Goal: Navigation & Orientation: Find specific page/section

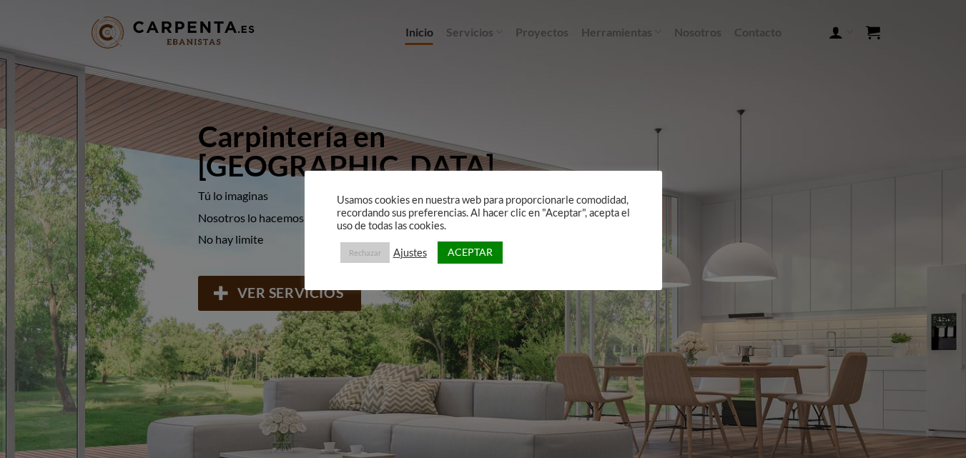
click at [372, 254] on link "Rechazar" at bounding box center [364, 252] width 49 height 21
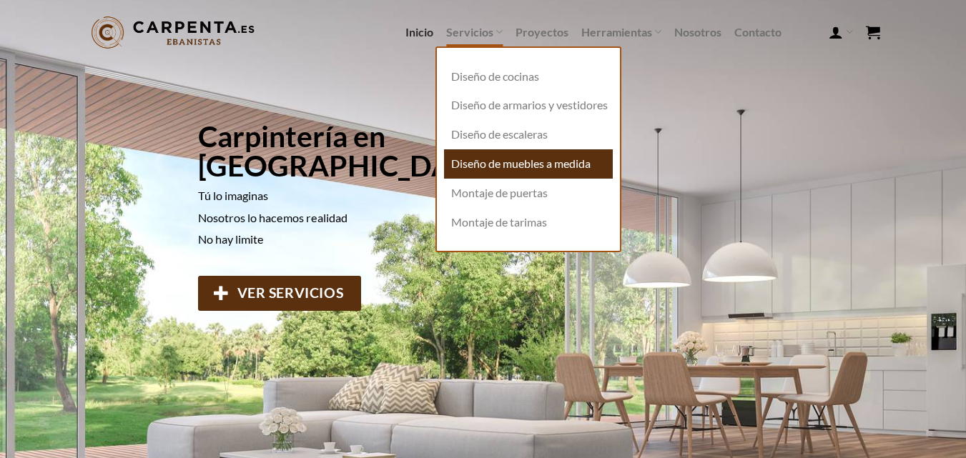
click at [509, 179] on link "Diseño de muebles a medida" at bounding box center [528, 163] width 169 height 29
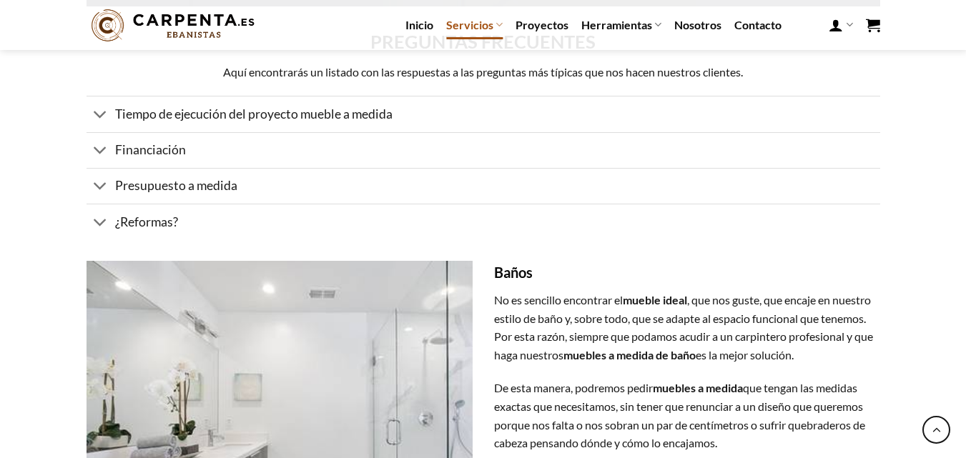
scroll to position [2185, 0]
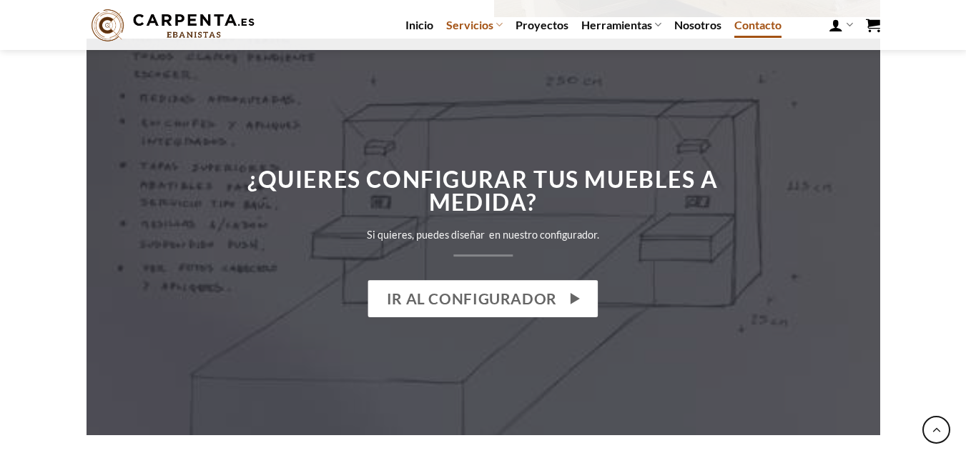
click at [746, 29] on link "Contacto" at bounding box center [757, 25] width 47 height 26
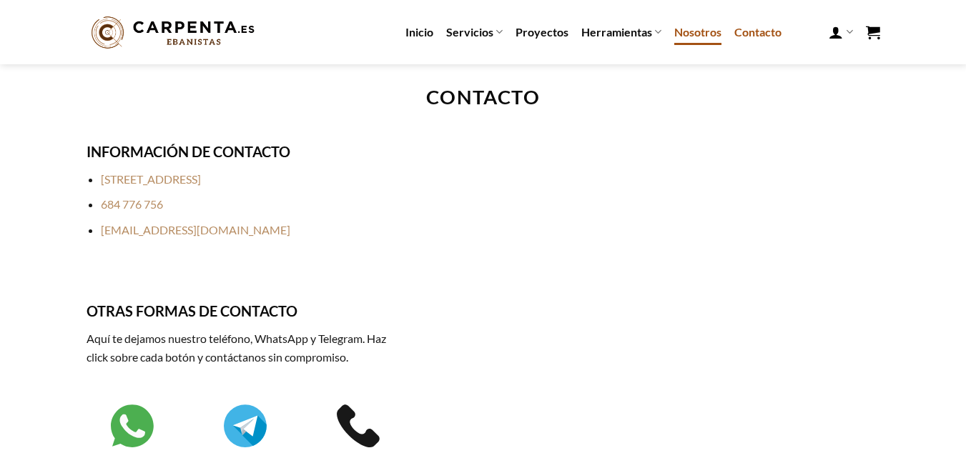
click at [688, 36] on link "Nosotros" at bounding box center [697, 32] width 47 height 26
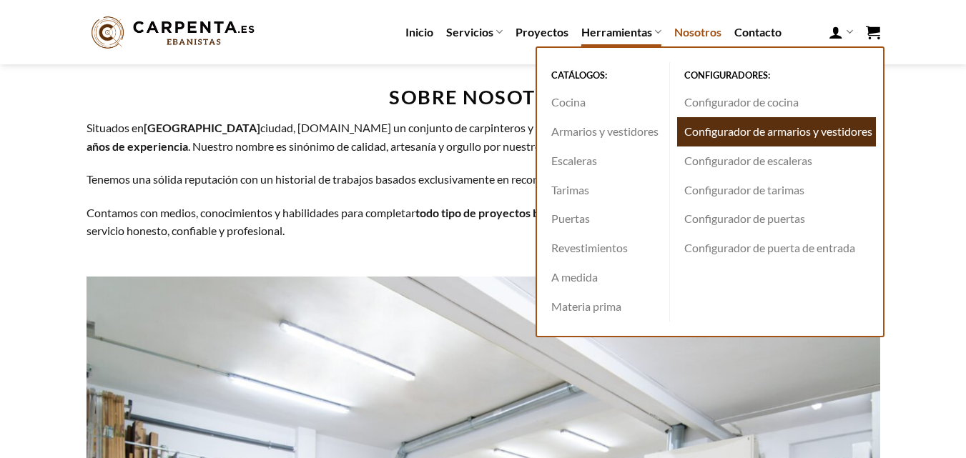
click at [718, 136] on link "Configurador de armarios y vestidores" at bounding box center [776, 131] width 199 height 29
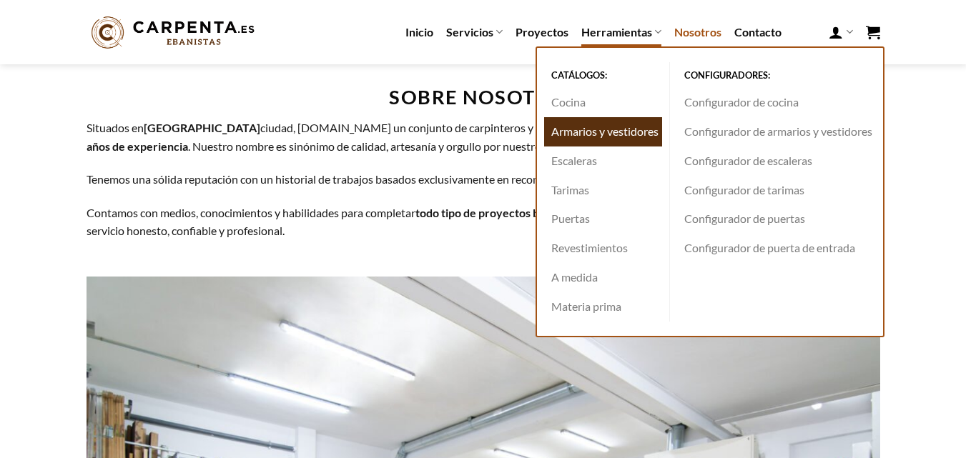
click at [592, 126] on link "Armarios y vestidores" at bounding box center [603, 131] width 118 height 29
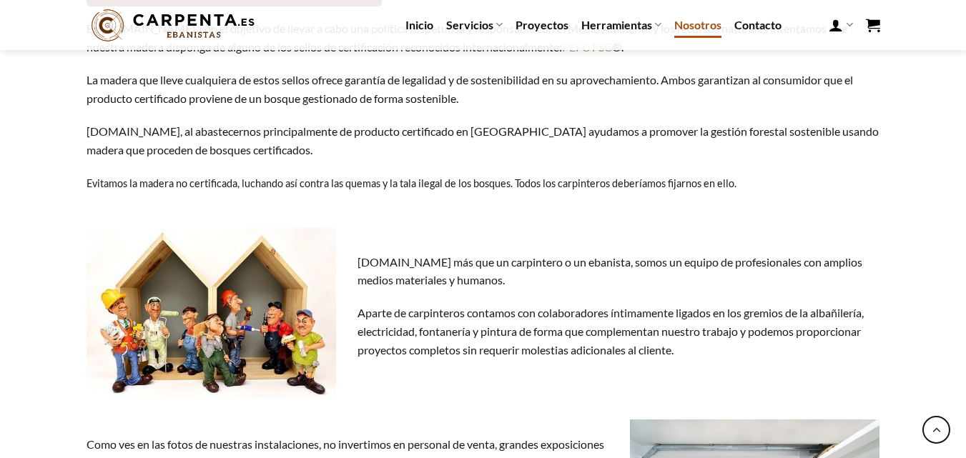
scroll to position [929, 0]
